Goal: Register for event/course

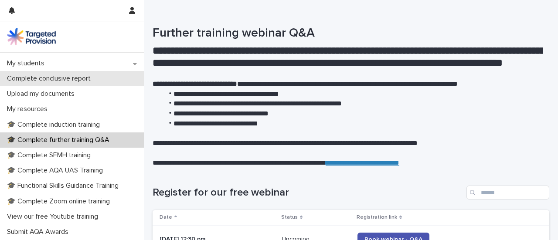
scroll to position [174, 0]
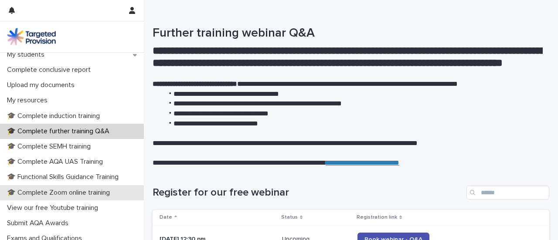
click at [101, 191] on p "🎓 Complete Zoom online training" at bounding box center [59, 193] width 113 height 8
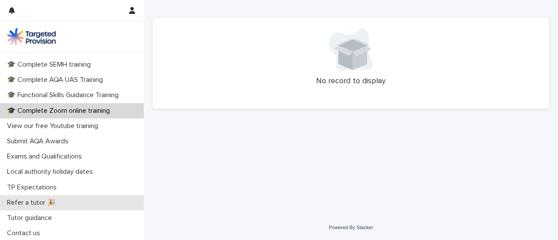
scroll to position [257, 0]
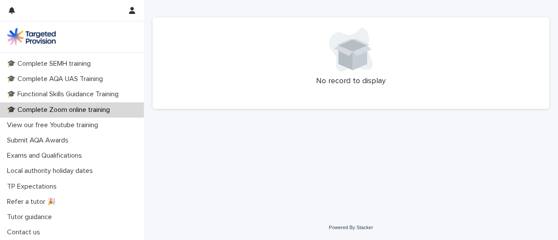
click at [65, 109] on p "🎓 Complete Zoom online training" at bounding box center [59, 110] width 113 height 8
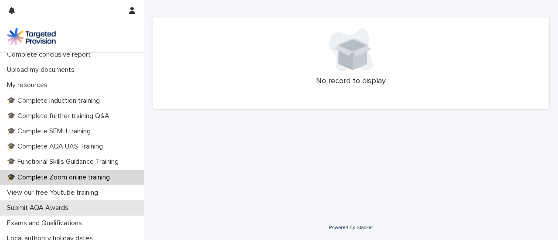
scroll to position [170, 0]
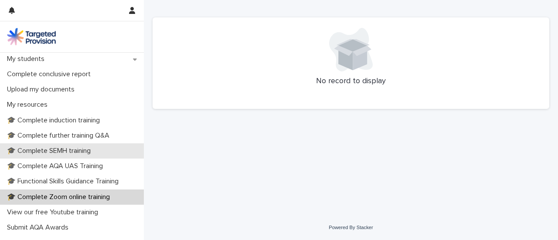
click at [72, 146] on div "🎓 Complete SEMH training" at bounding box center [72, 150] width 144 height 15
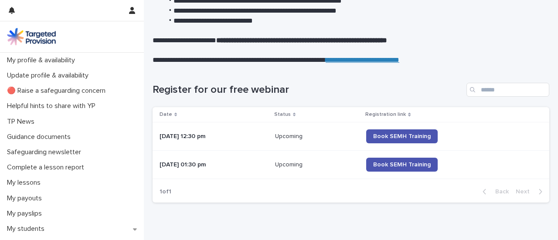
scroll to position [218, 0]
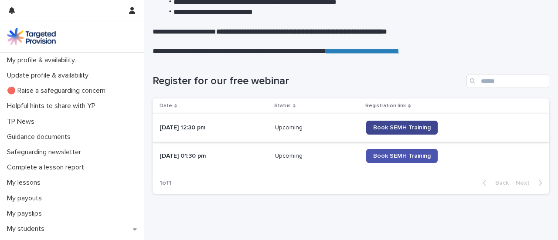
click at [403, 129] on span "Book SEMH Training" at bounding box center [402, 128] width 58 height 6
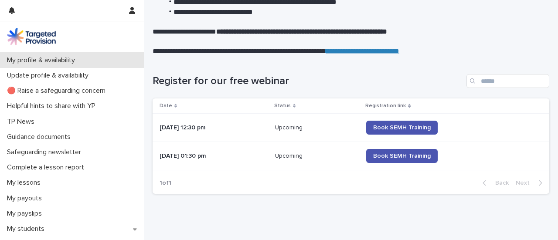
click at [57, 58] on p "My profile & availability" at bounding box center [42, 60] width 78 height 8
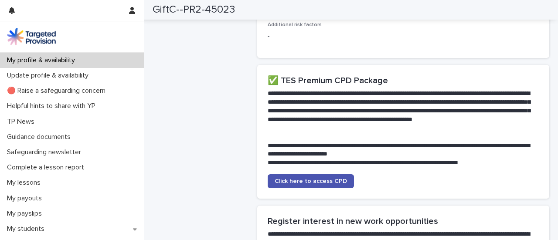
scroll to position [1786, 0]
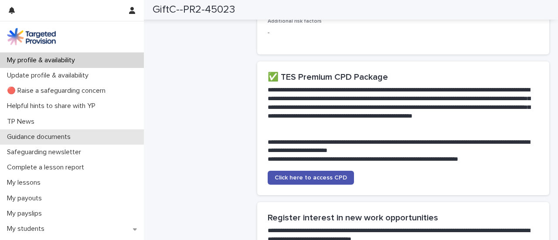
click at [52, 137] on p "Guidance documents" at bounding box center [40, 137] width 74 height 8
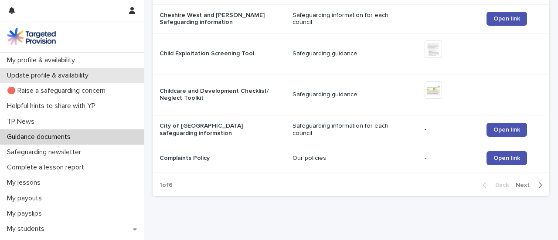
click at [74, 77] on p "Update profile & availability" at bounding box center [49, 75] width 92 height 8
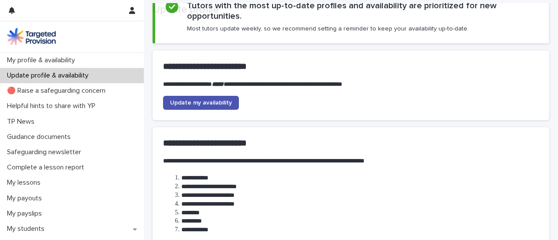
scroll to position [131, 0]
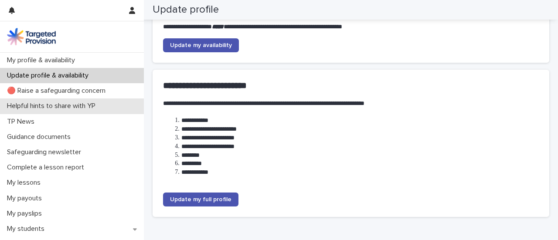
click at [41, 108] on p "Helpful hints to share with YP" at bounding box center [52, 106] width 99 height 8
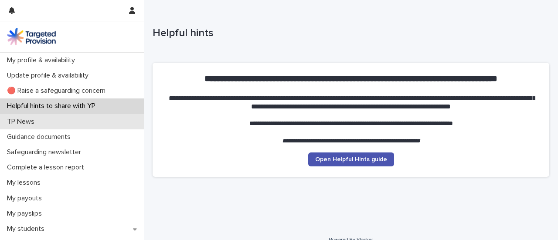
click at [26, 122] on p "TP News" at bounding box center [22, 122] width 38 height 8
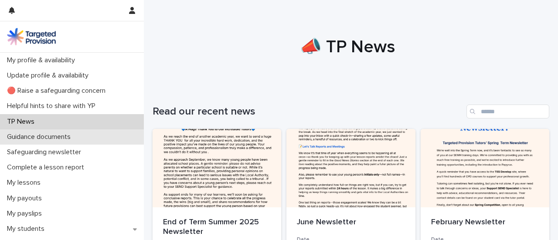
click at [34, 136] on p "Guidance documents" at bounding box center [40, 137] width 74 height 8
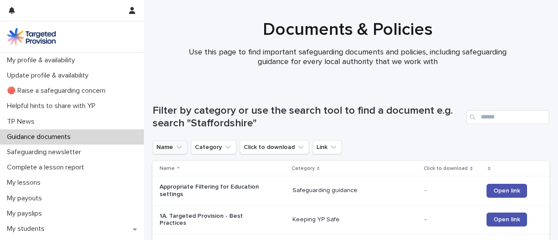
click at [173, 149] on button "Name" at bounding box center [169, 147] width 35 height 14
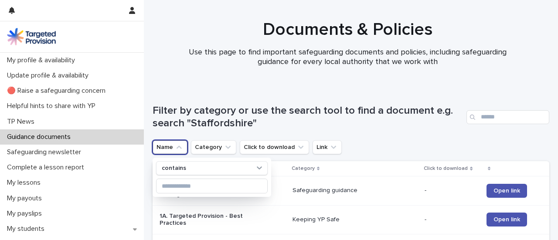
click at [398, 136] on div "Filter by category or use the search tool to find a document e.g. search "Staff…" at bounding box center [350, 113] width 396 height 53
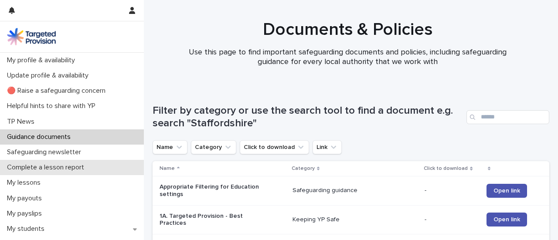
scroll to position [44, 0]
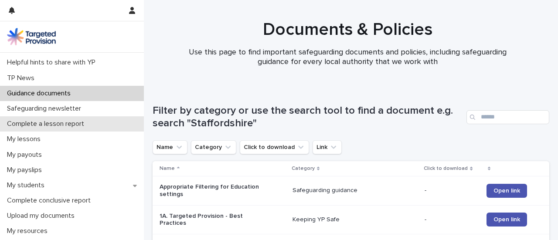
click at [42, 123] on p "Complete a lesson report" at bounding box center [47, 124] width 88 height 8
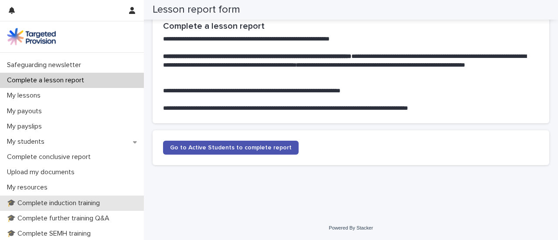
scroll to position [131, 0]
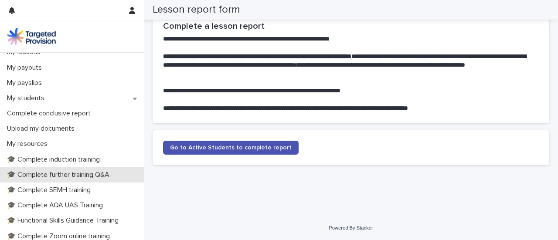
click at [97, 174] on p "🎓 Complete further training Q&A" at bounding box center [59, 175] width 113 height 8
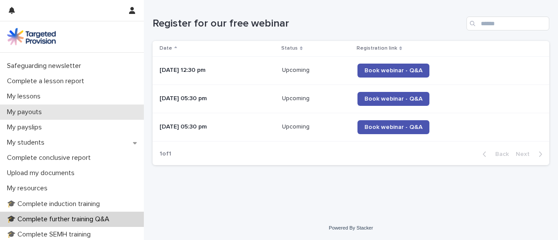
scroll to position [87, 0]
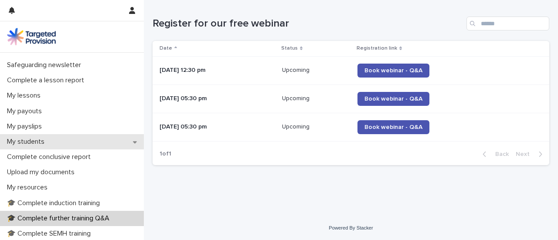
click at [25, 139] on p "My students" at bounding box center [27, 142] width 48 height 8
